Goal: Transaction & Acquisition: Purchase product/service

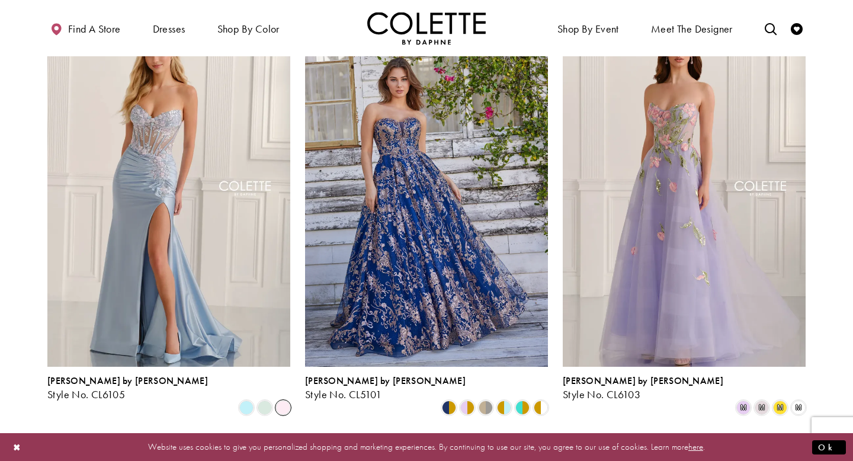
click at [287, 400] on span "Product List" at bounding box center [283, 407] width 14 height 14
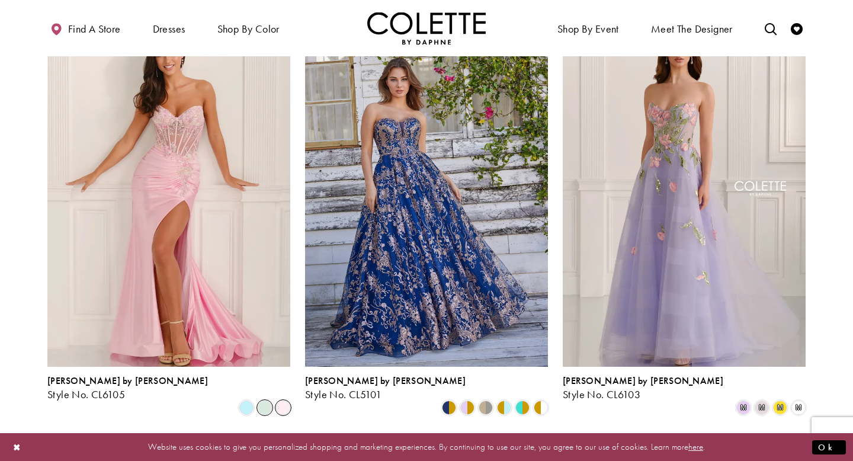
click at [272, 400] on span "Product List" at bounding box center [265, 407] width 14 height 14
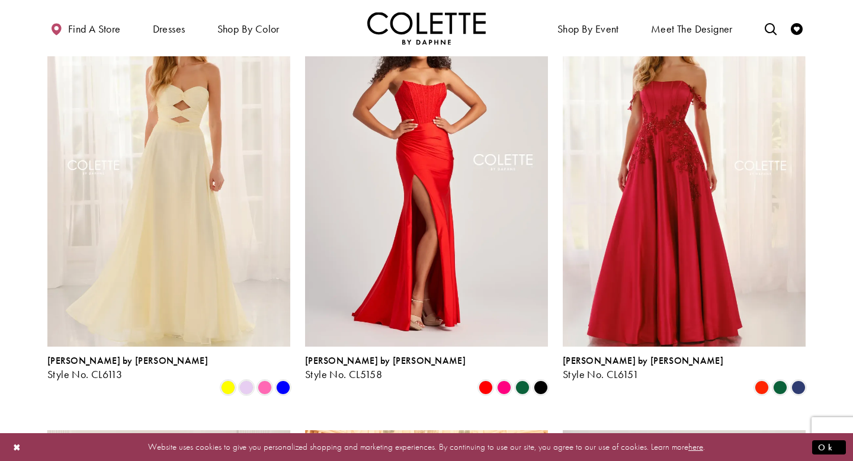
scroll to position [562, 0]
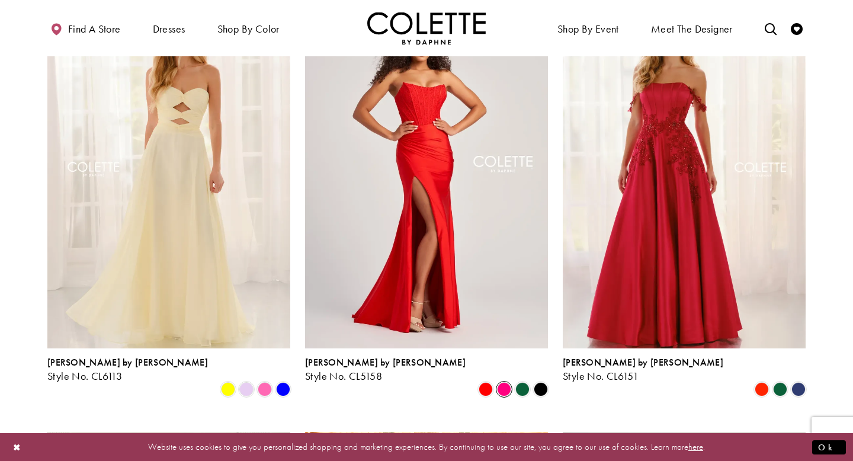
click at [503, 382] on span "Product List" at bounding box center [504, 389] width 14 height 14
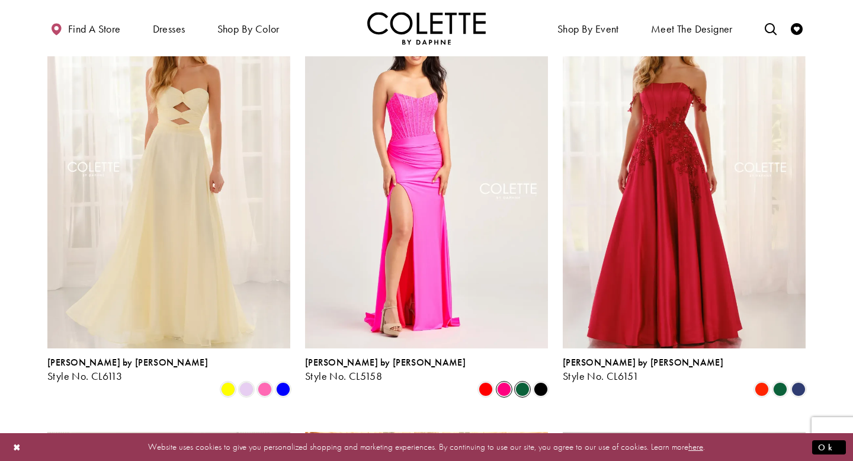
click at [524, 382] on span "Product List" at bounding box center [522, 389] width 14 height 14
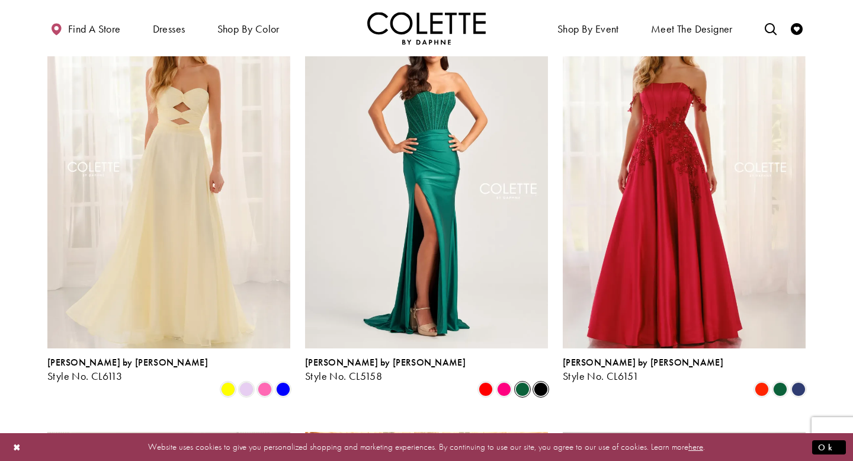
click at [545, 382] on span "Product List" at bounding box center [541, 389] width 14 height 14
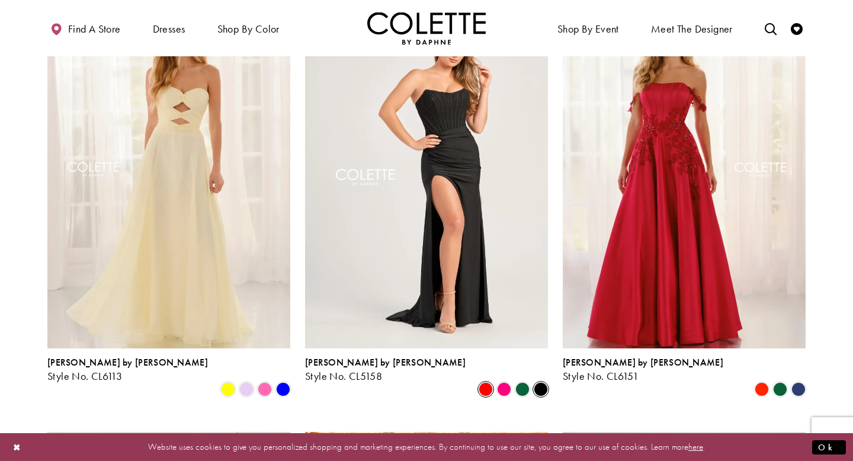
click at [486, 382] on span "Product List" at bounding box center [486, 389] width 14 height 14
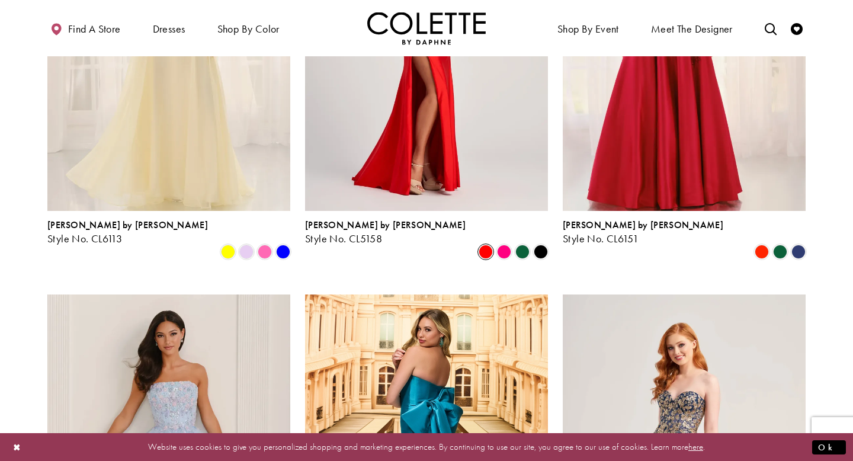
scroll to position [582, 0]
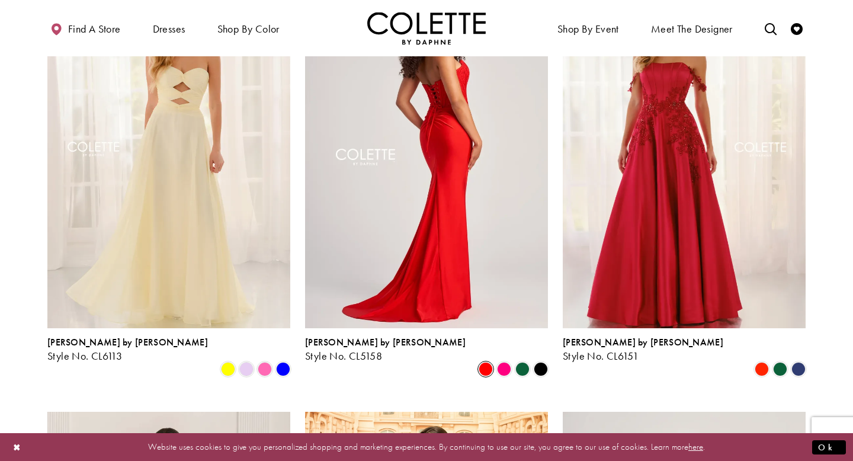
click at [464, 238] on img "Visit Colette by Daphne Style No. CL5158 Page" at bounding box center [426, 151] width 243 height 353
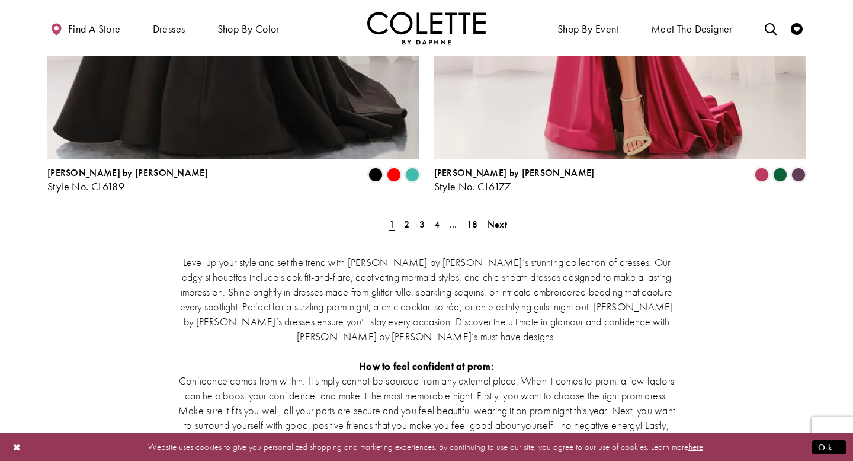
scroll to position [2059, 0]
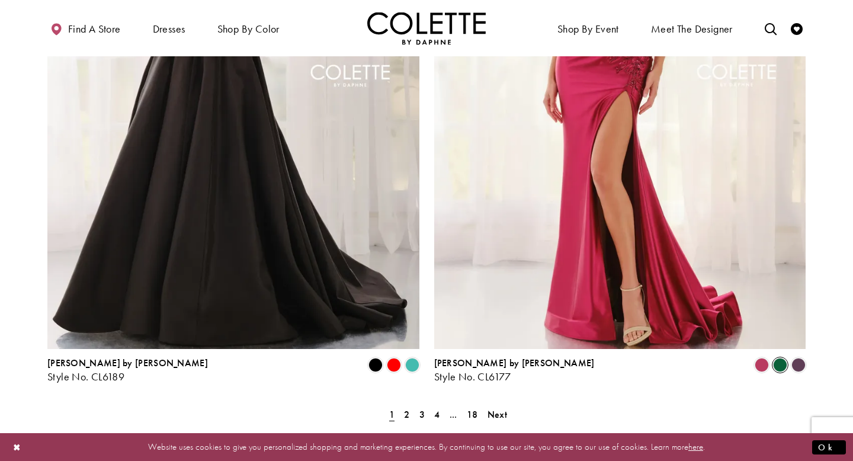
click at [780, 358] on span "Product List" at bounding box center [780, 365] width 14 height 14
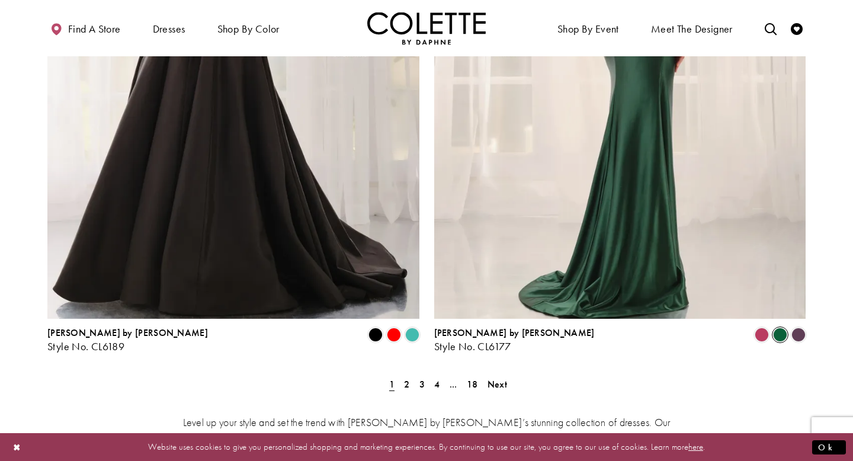
scroll to position [2134, 0]
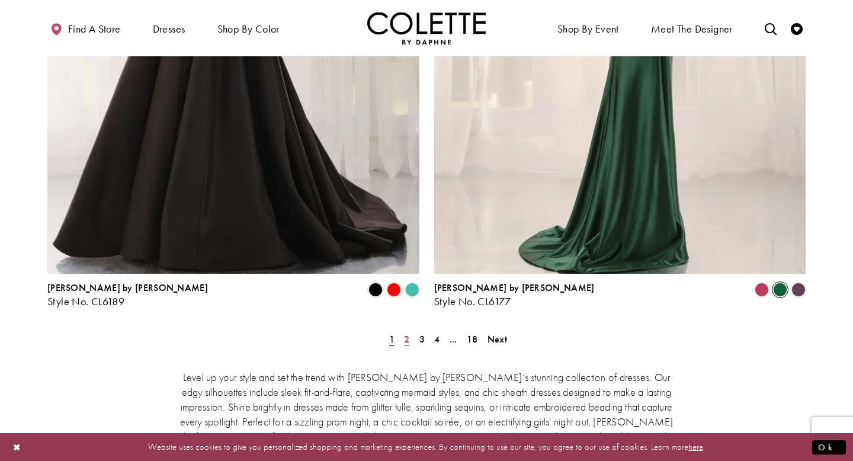
click at [409, 330] on link "2" at bounding box center [406, 338] width 12 height 17
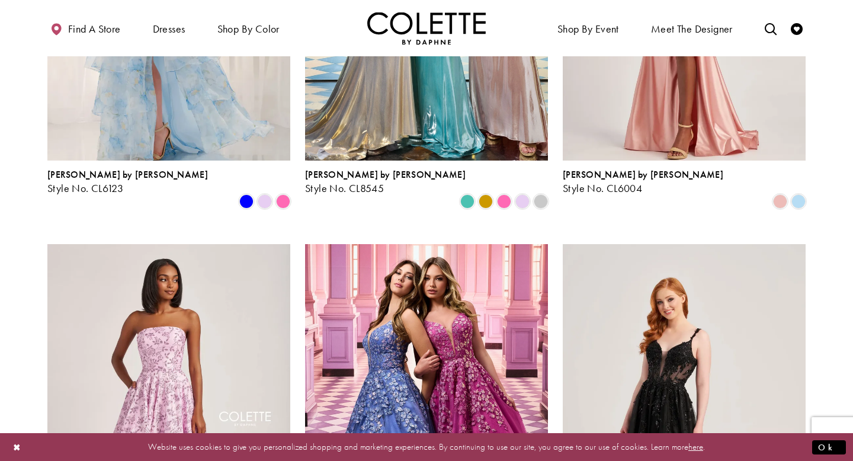
scroll to position [684, 0]
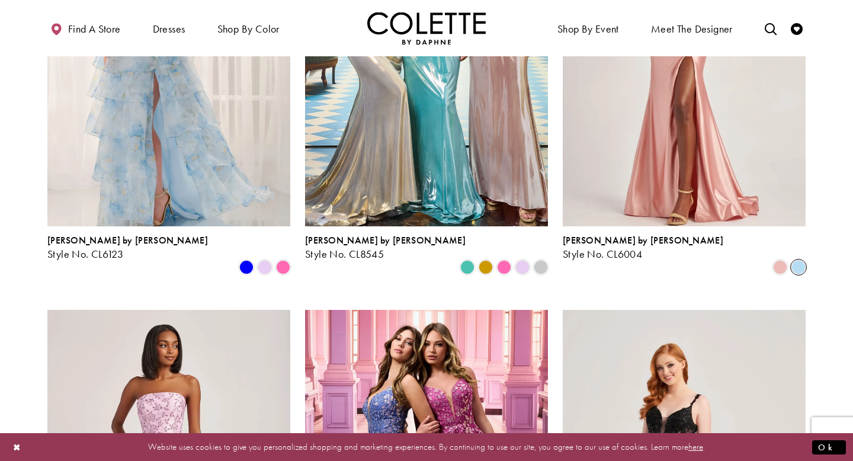
click at [796, 260] on span "Product List" at bounding box center [798, 267] width 14 height 14
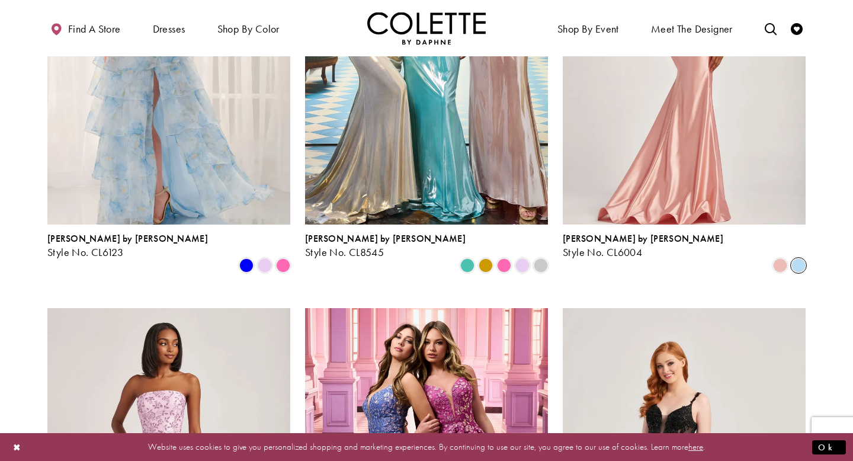
scroll to position [687, 0]
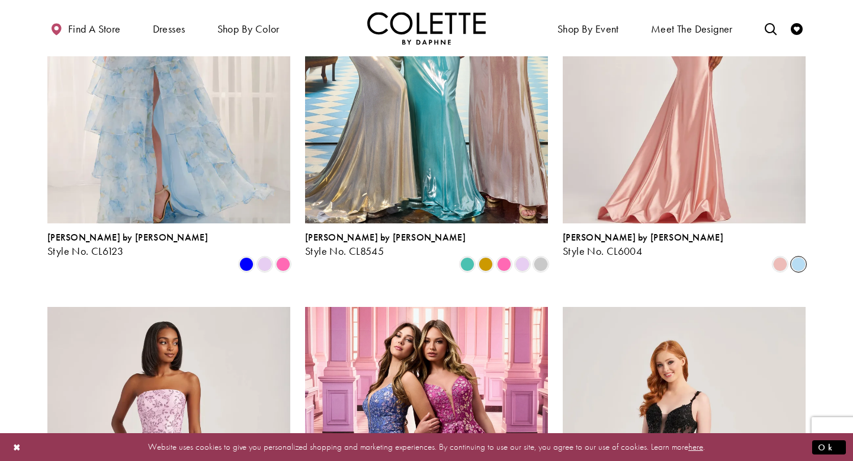
click at [735, 172] on img "Visit Colette by Daphne Style No. CL6004 Page" at bounding box center [684, 46] width 243 height 353
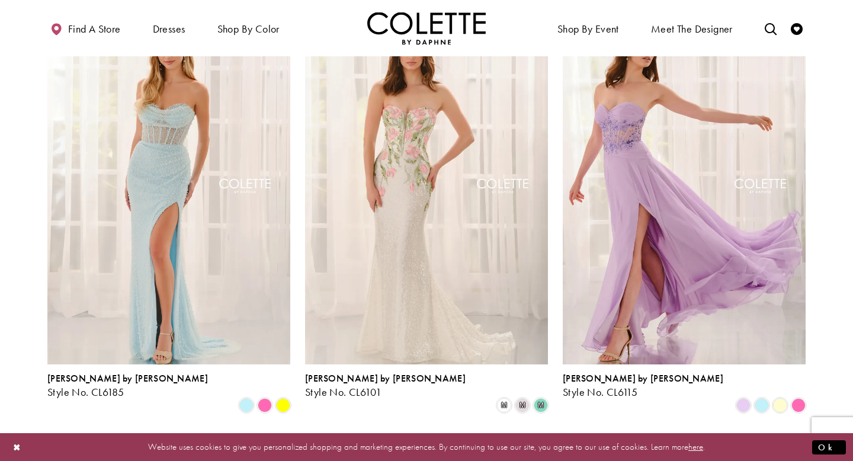
scroll to position [1428, 0]
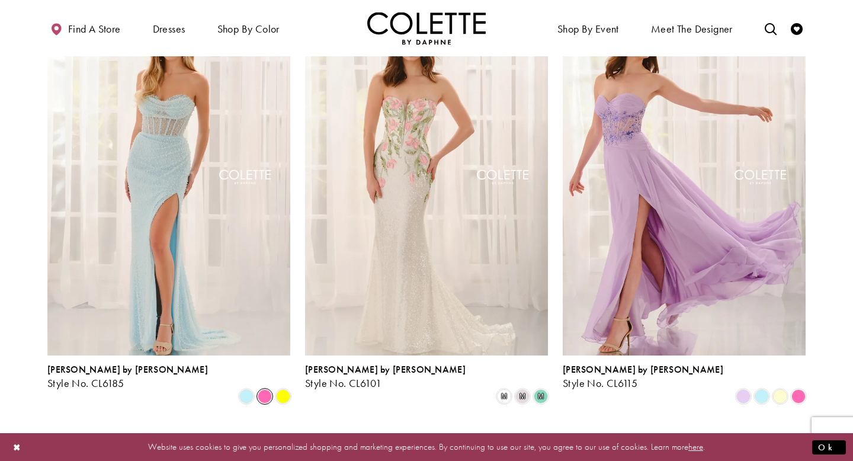
click at [269, 389] on span "Product List" at bounding box center [265, 396] width 14 height 14
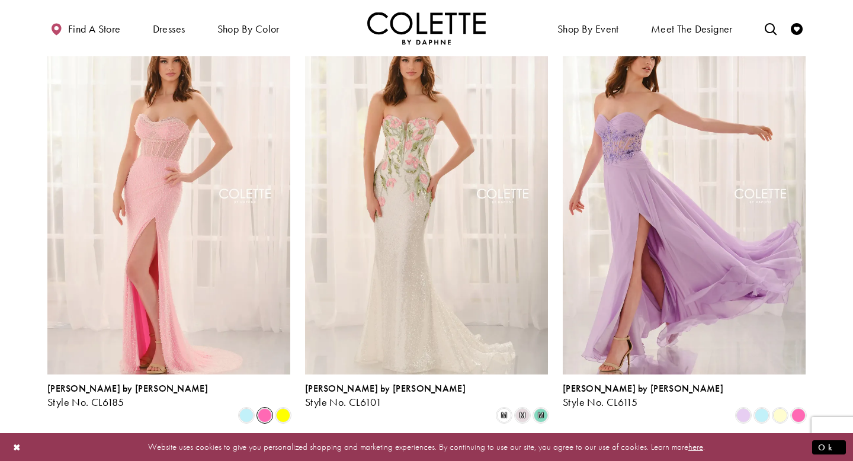
scroll to position [1404, 0]
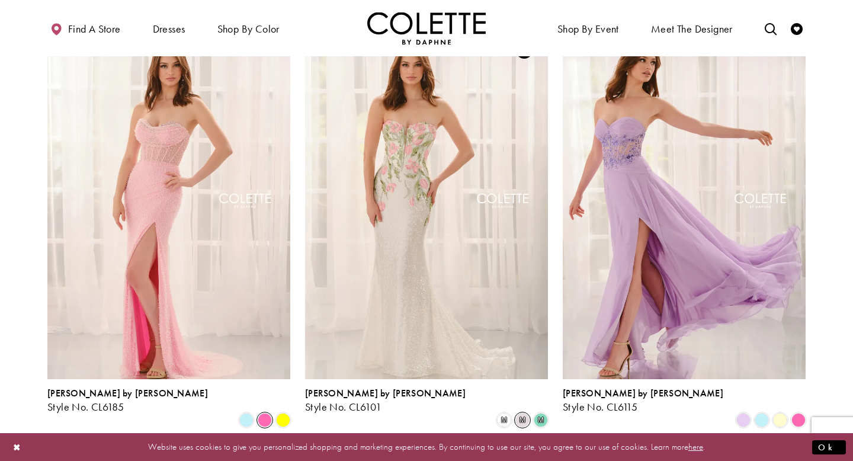
click at [527, 413] on span "m" at bounding box center [522, 420] width 14 height 14
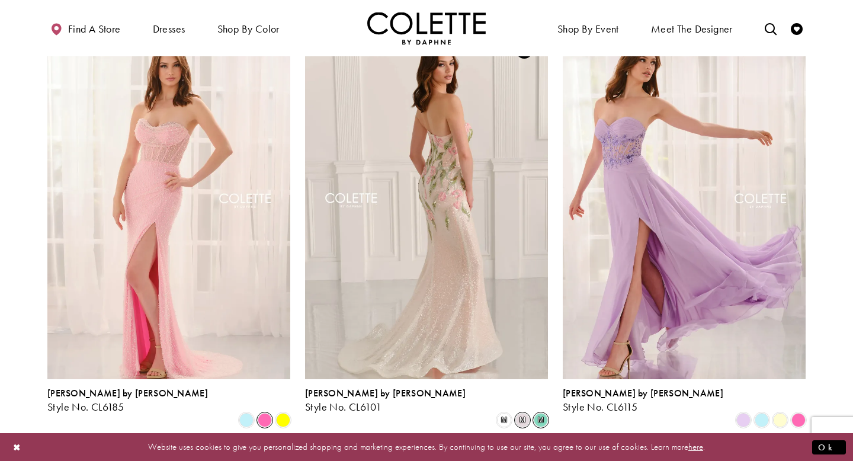
click at [541, 413] on span "m" at bounding box center [541, 420] width 14 height 14
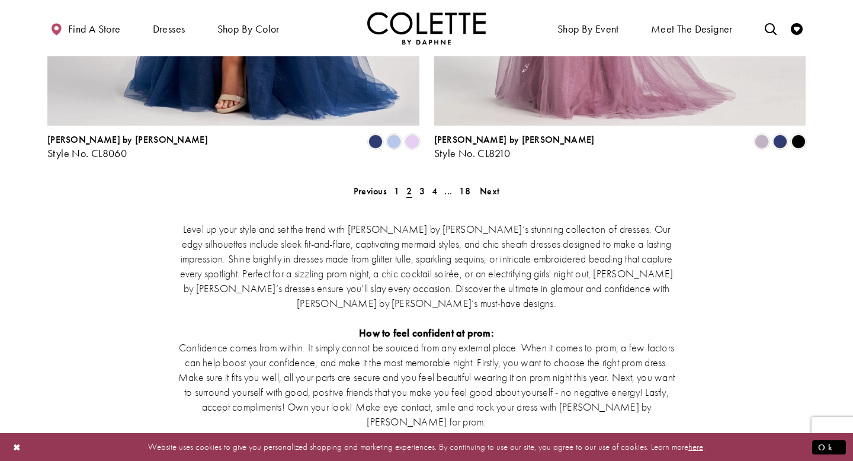
scroll to position [2271, 0]
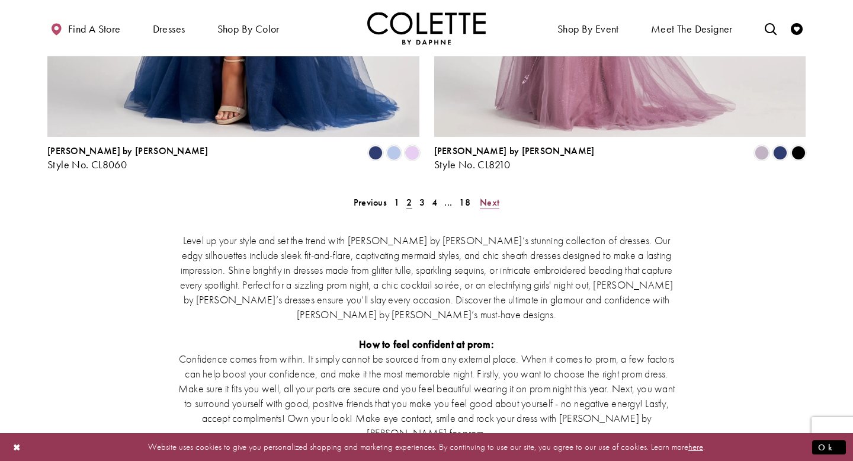
click at [482, 196] on span "Next" at bounding box center [490, 202] width 20 height 12
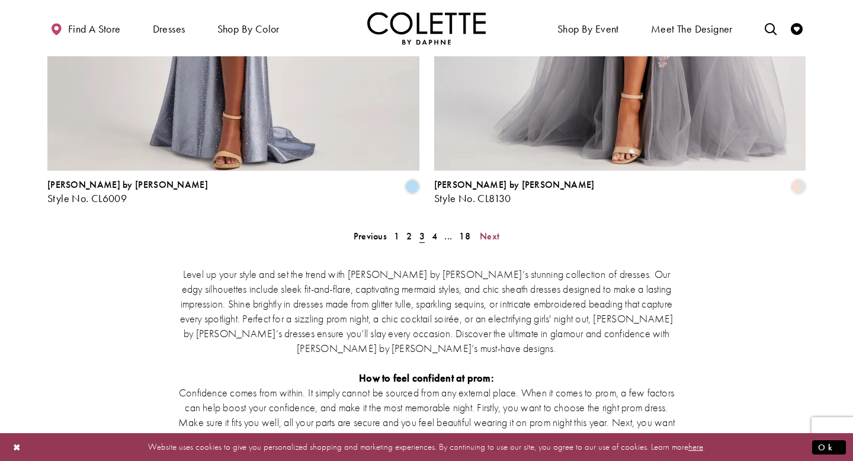
scroll to position [2149, 0]
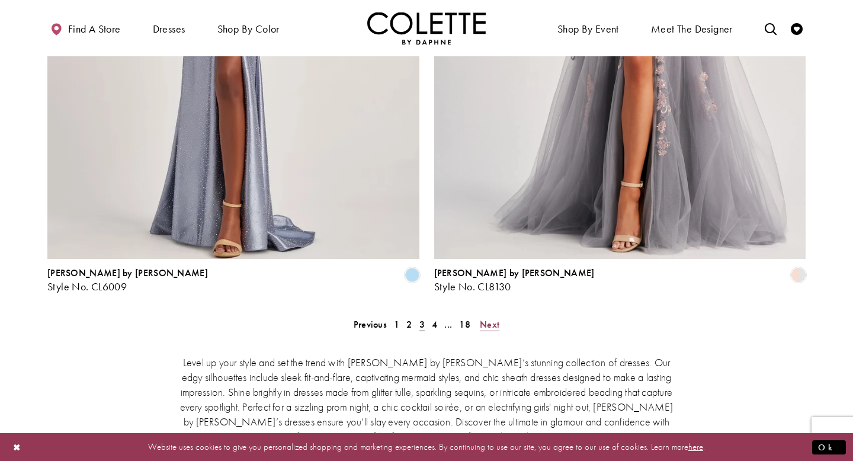
click at [495, 318] on span "Next" at bounding box center [490, 324] width 20 height 12
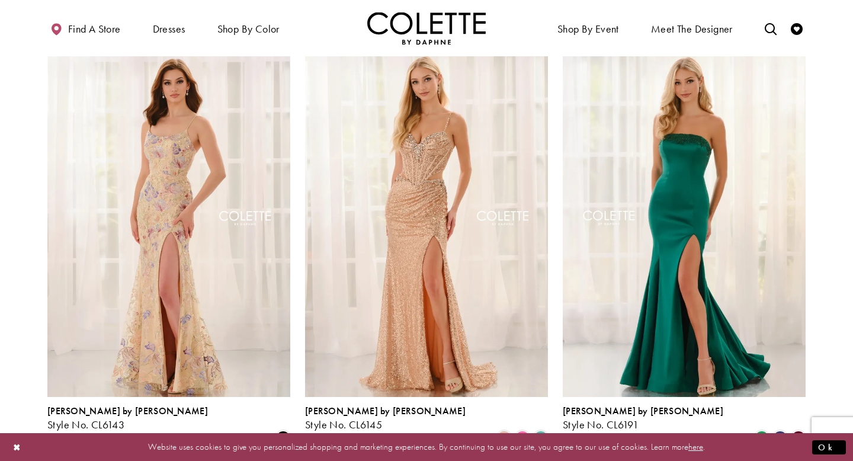
scroll to position [519, 0]
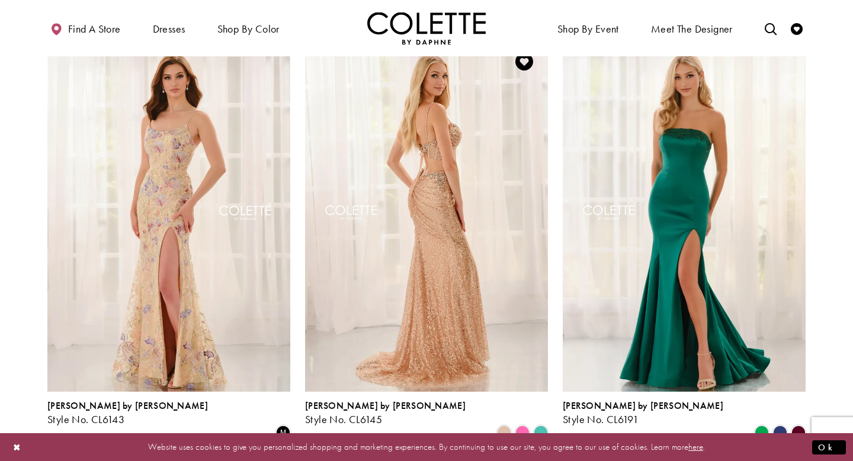
click at [482, 217] on img "Visit Colette by Daphne Style No. CL6145 Page" at bounding box center [426, 214] width 243 height 353
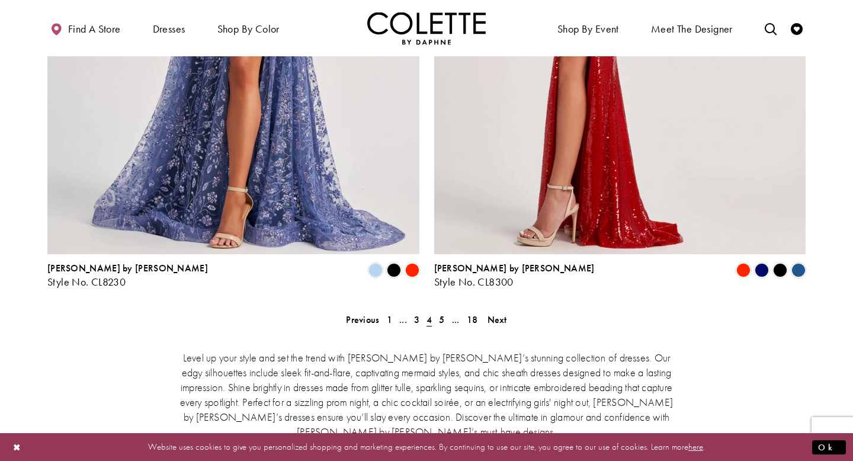
scroll to position [2172, 0]
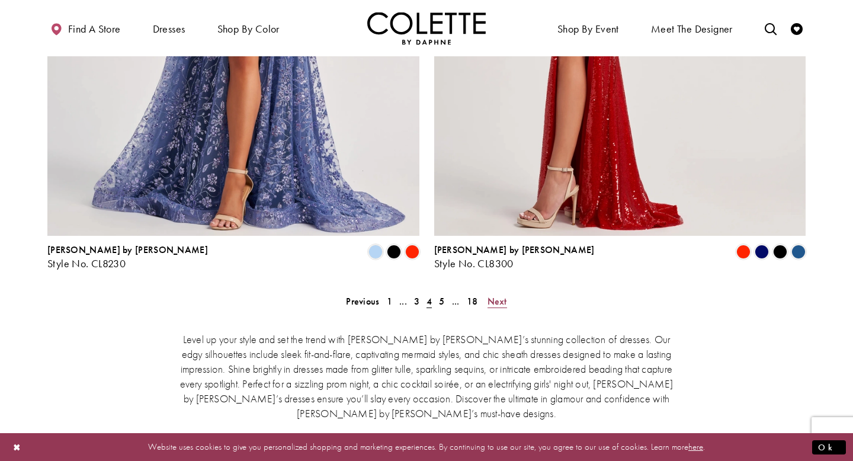
click at [496, 295] on span "Next" at bounding box center [497, 301] width 20 height 12
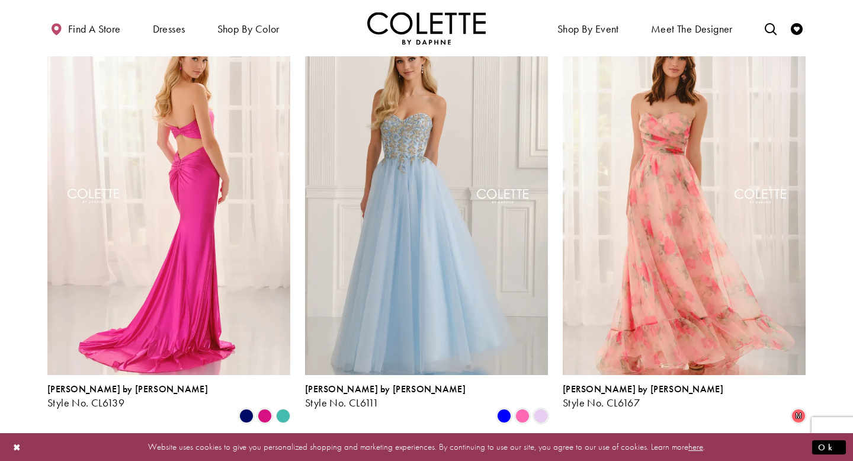
scroll to position [538, 0]
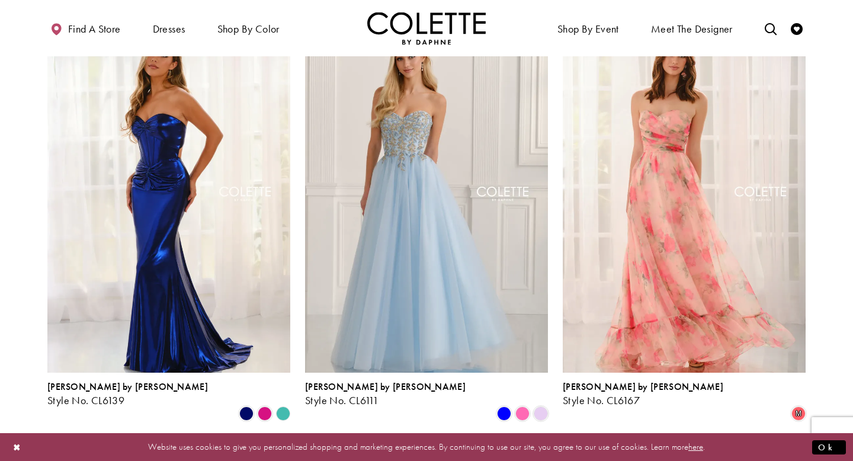
click at [284, 404] on polygon "Product List" at bounding box center [283, 413] width 18 height 18
click at [283, 404] on polygon "Product List" at bounding box center [283, 413] width 18 height 18
click at [263, 406] on span "Product List" at bounding box center [265, 413] width 14 height 14
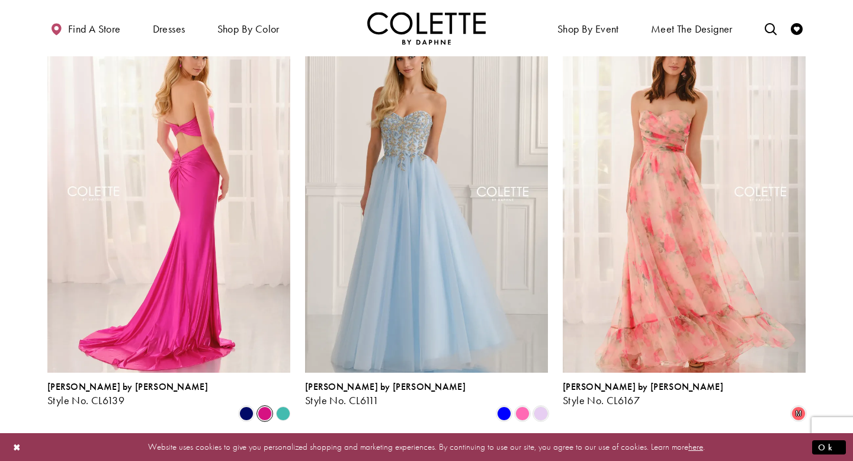
click at [287, 404] on polygon "Product List" at bounding box center [283, 413] width 18 height 18
click at [283, 404] on polygon "Product List" at bounding box center [283, 413] width 18 height 18
click at [249, 406] on span "Product List" at bounding box center [246, 413] width 14 height 14
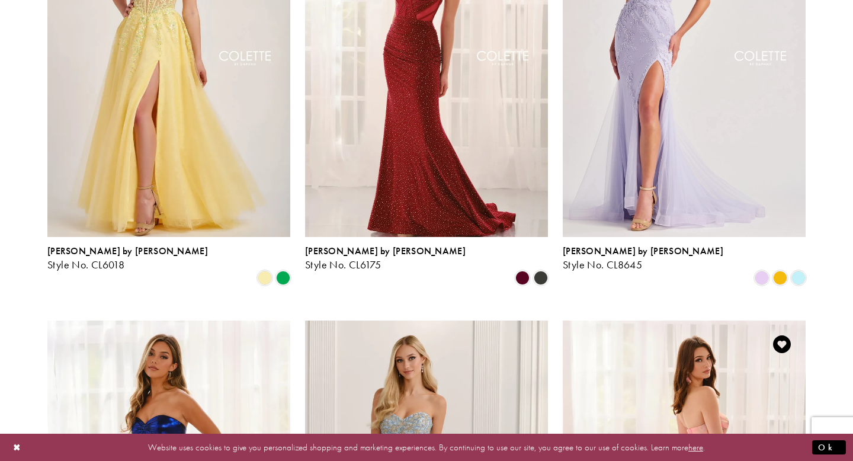
scroll to position [0, 0]
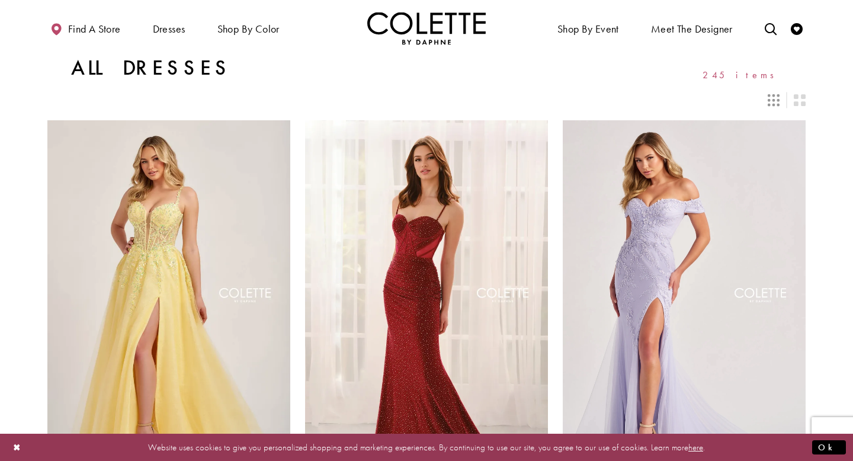
click at [773, 95] on icon "Switch layout to 3 columns" at bounding box center [774, 100] width 12 height 12
click at [801, 104] on icon "Switch layout to 2 columns" at bounding box center [800, 100] width 12 height 12
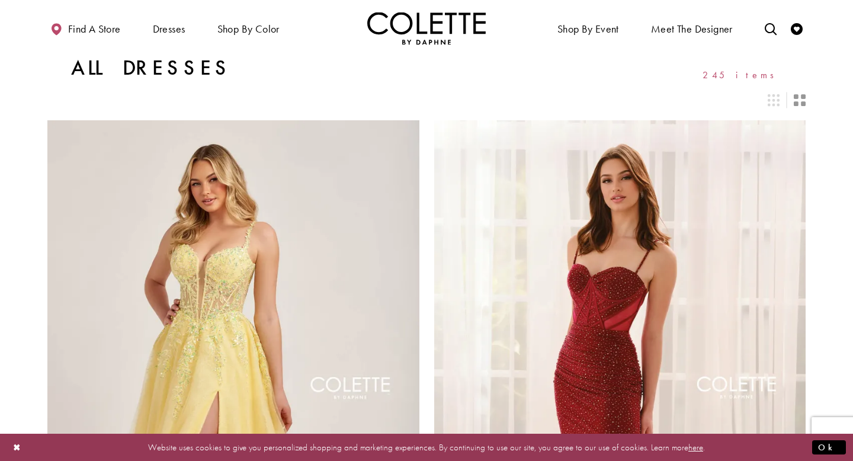
click at [765, 102] on div "Layout Controls" at bounding box center [773, 100] width 26 height 26
click at [776, 100] on icon "Switch layout to 3 columns" at bounding box center [774, 100] width 12 height 12
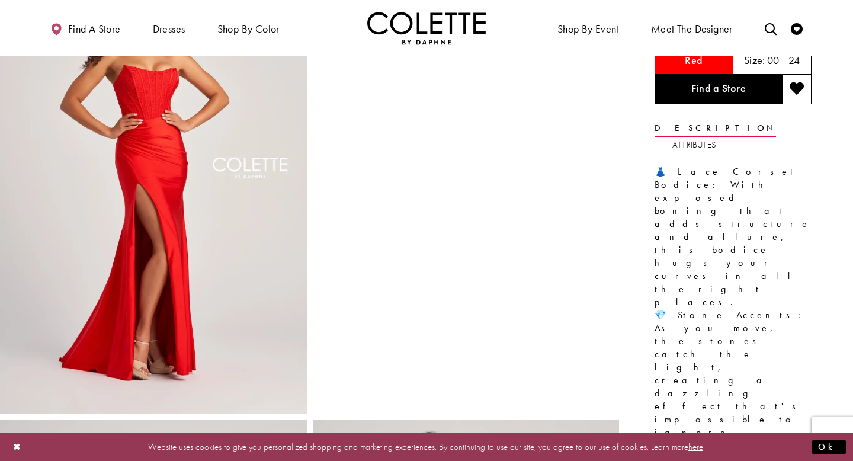
scroll to position [3, 0]
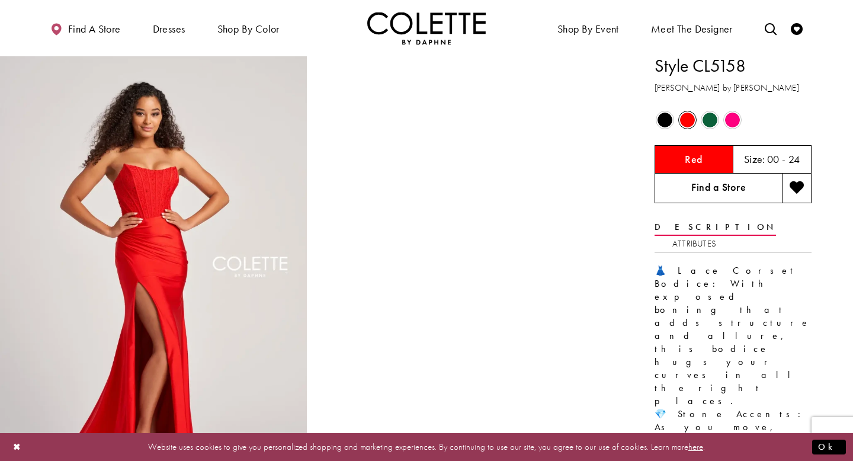
click at [732, 185] on link "Find a Store" at bounding box center [717, 189] width 127 height 30
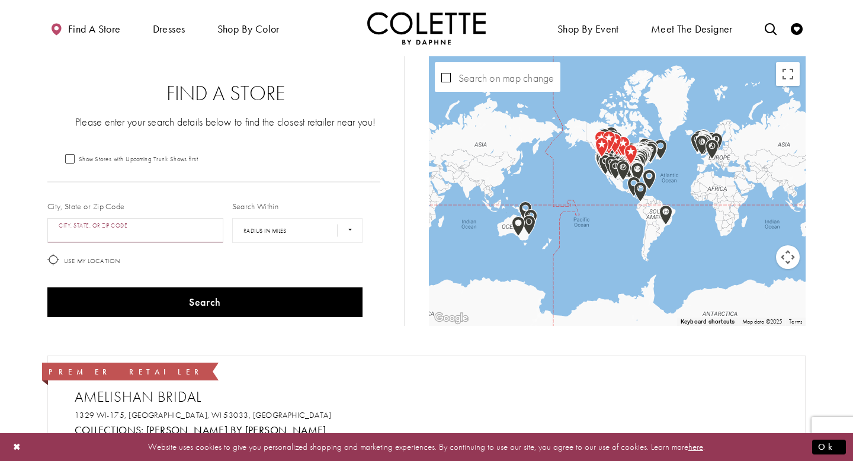
click at [166, 236] on input "City, State, or ZIP Code" at bounding box center [135, 230] width 176 height 25
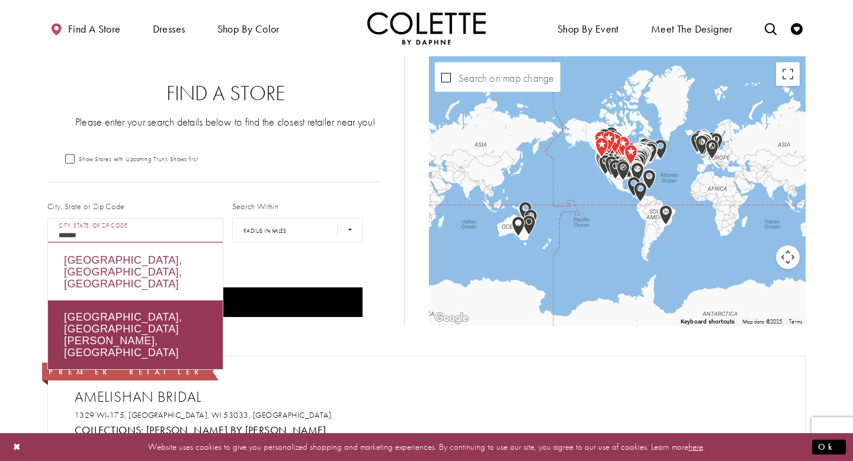
click at [191, 258] on div "Calgary, AB, Canada" at bounding box center [135, 271] width 175 height 57
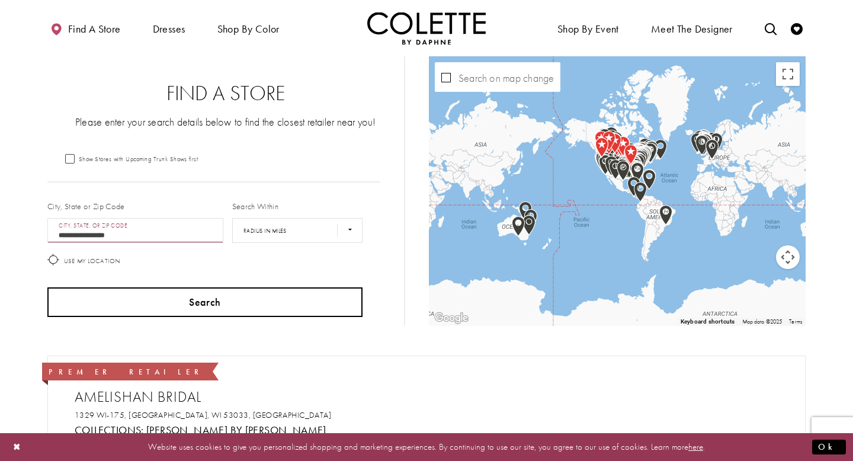
type input "**********"
click at [217, 294] on button "Search" at bounding box center [204, 302] width 315 height 30
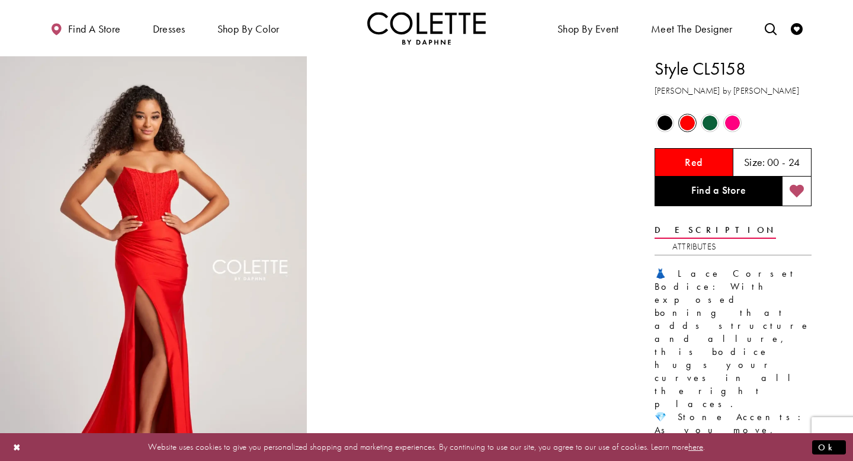
click at [798, 183] on button "Add to wishlist" at bounding box center [797, 191] width 30 height 30
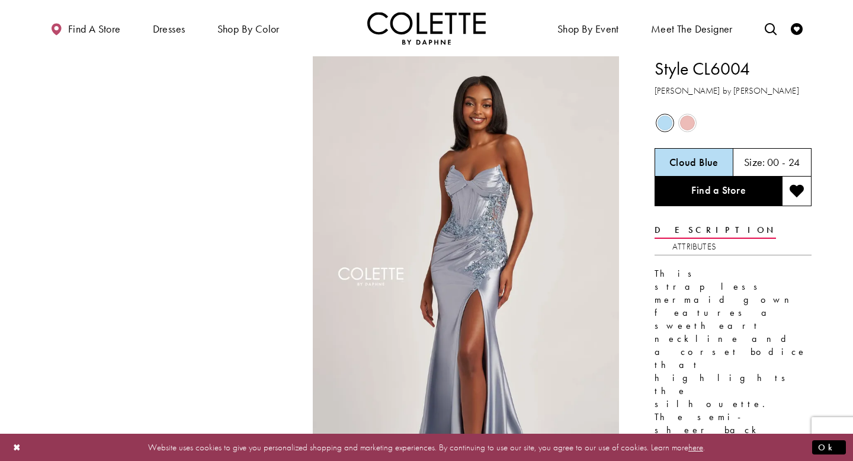
click at [687, 121] on span "Product color controls state depends on size chosen" at bounding box center [687, 122] width 15 height 15
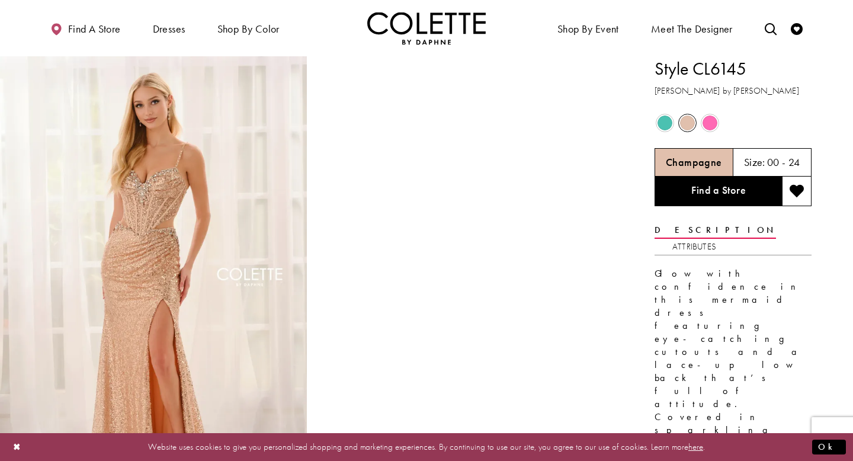
click at [667, 119] on span "Product color controls state depends on size chosen" at bounding box center [664, 122] width 15 height 15
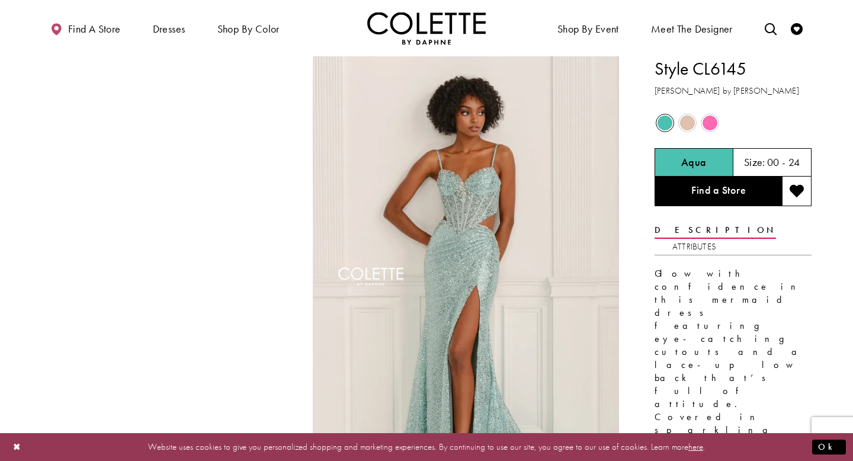
click at [683, 123] on span "Product color controls state depends on size chosen" at bounding box center [687, 122] width 15 height 15
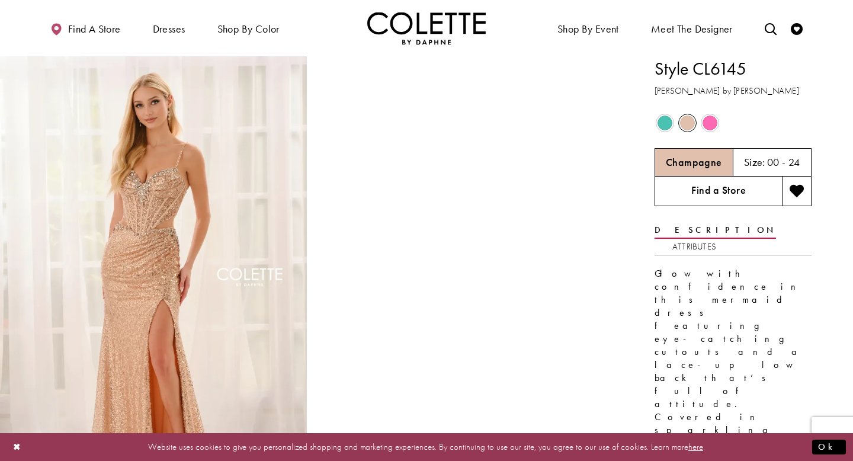
click at [747, 190] on link "Find a Store" at bounding box center [717, 191] width 127 height 30
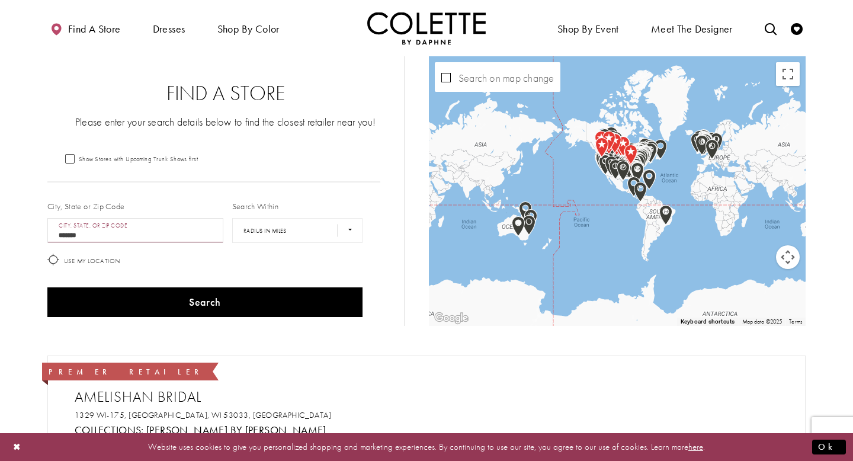
click at [47, 287] on button "Search" at bounding box center [204, 302] width 315 height 30
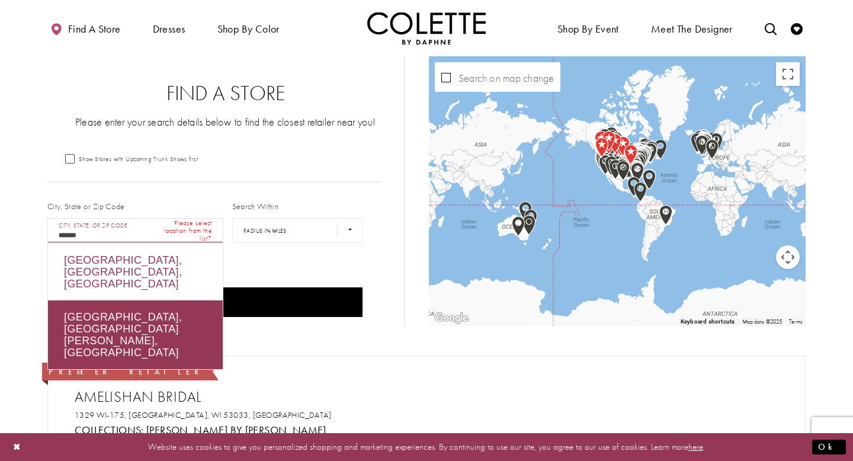
click at [147, 252] on div "Calgary, AB, Canada" at bounding box center [135, 271] width 175 height 57
type input "**********"
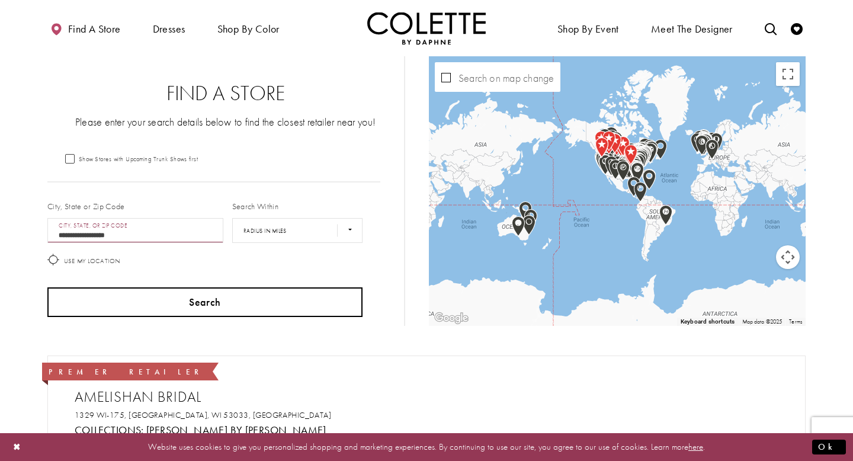
click at [172, 291] on button "Search" at bounding box center [204, 302] width 315 height 30
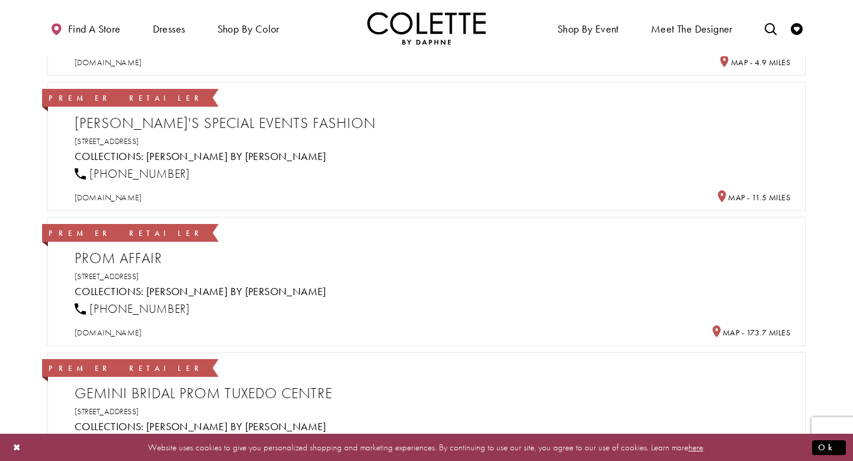
scroll to position [464, 0]
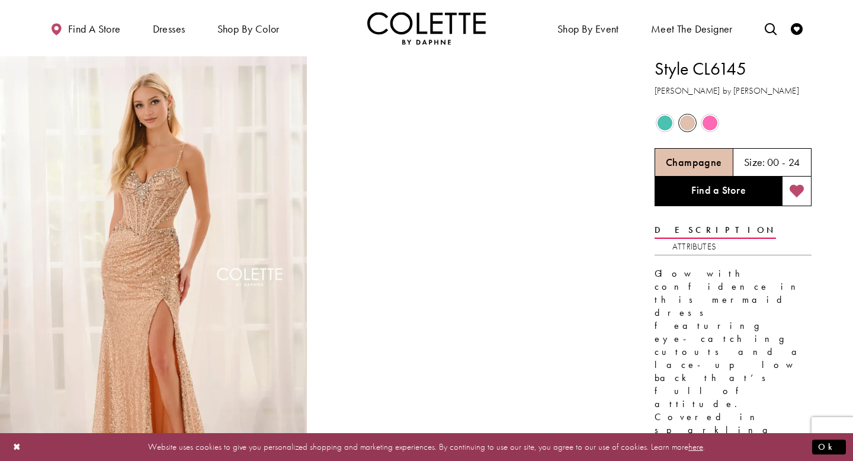
click at [797, 193] on icon "Add to wishlist" at bounding box center [796, 191] width 15 height 14
